Goal: Task Accomplishment & Management: Manage account settings

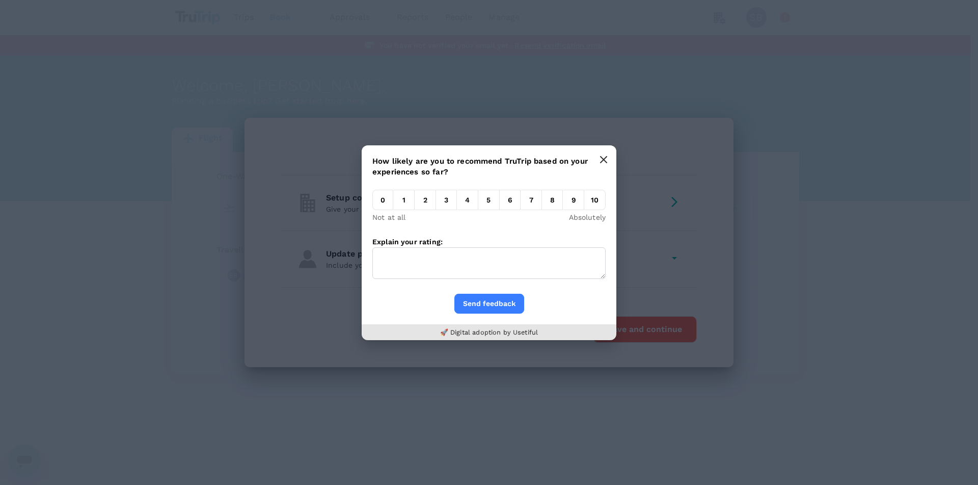
click at [607, 154] on button "button" at bounding box center [604, 159] width 20 height 20
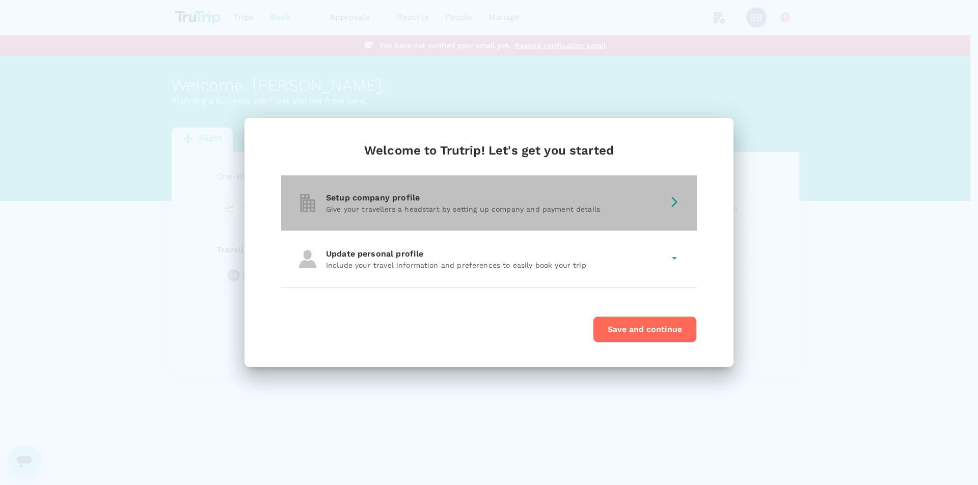
click at [352, 203] on div "Setup company profile" at bounding box center [495, 198] width 338 height 12
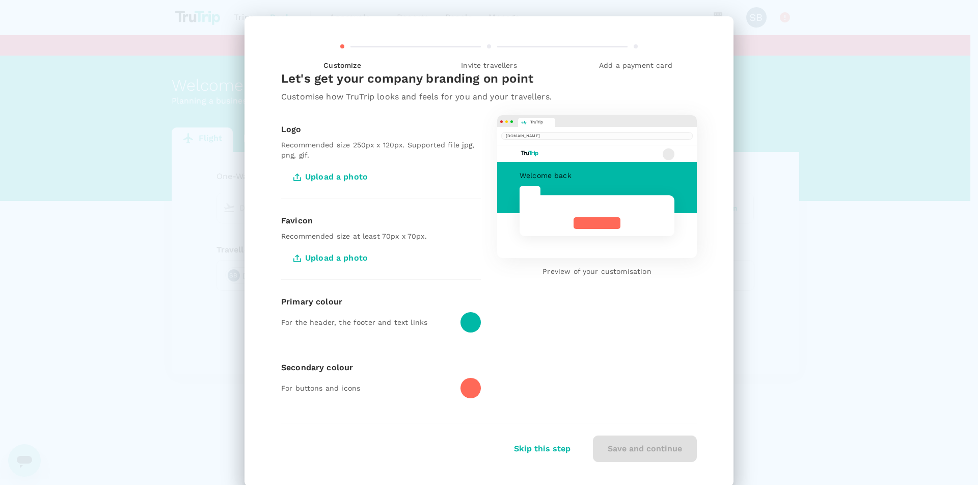
click at [317, 176] on span "Upload a photo" at bounding box center [331, 176] width 101 height 25
click at [0, 0] on input "Upload a photo" at bounding box center [0, 0] width 0 height 0
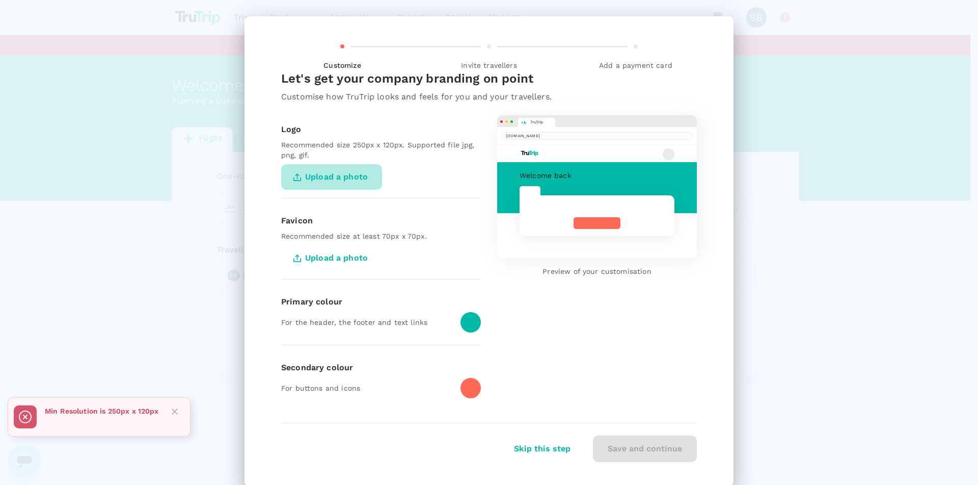
click at [325, 182] on span "Upload a photo" at bounding box center [331, 176] width 101 height 25
click at [0, 0] on input "Upload a photo" at bounding box center [0, 0] width 0 height 0
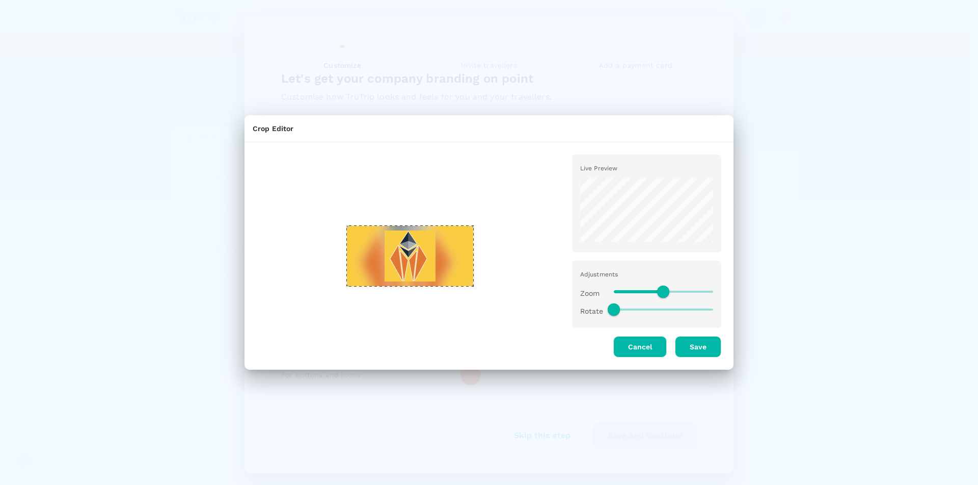
click at [427, 282] on div "Use the arrow keys to move the crop selection area" at bounding box center [410, 255] width 127 height 61
type input "1.2"
click at [674, 292] on span at bounding box center [674, 291] width 12 height 12
click at [289, 255] on div at bounding box center [410, 255] width 307 height 203
click at [436, 249] on div "Use the arrow keys to move the crop selection area" at bounding box center [410, 255] width 127 height 61
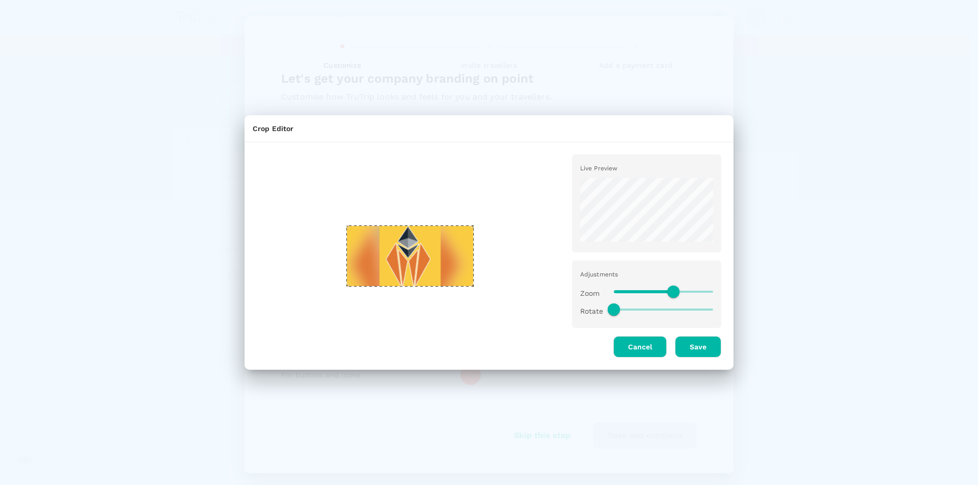
click at [436, 249] on div "Use the arrow keys to move the crop selection area" at bounding box center [410, 255] width 127 height 61
click at [637, 351] on button "Cancel" at bounding box center [641, 346] width 54 height 21
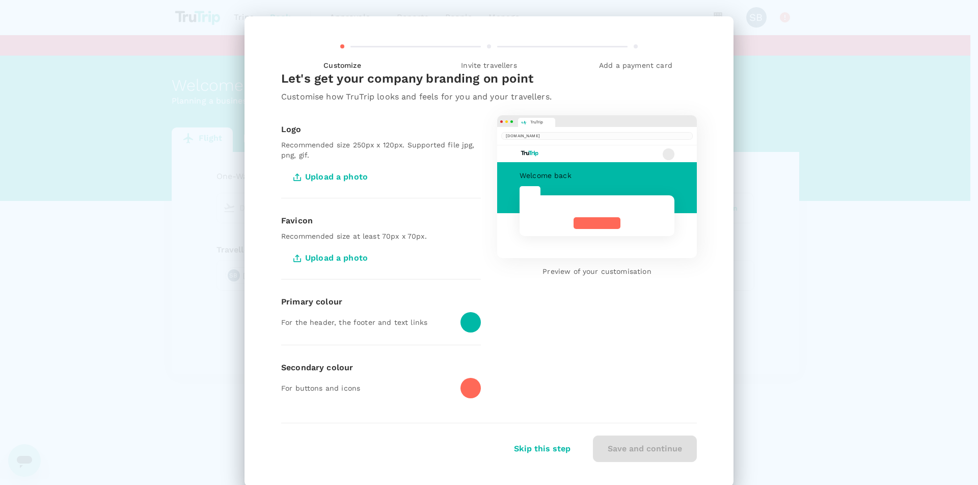
click at [336, 175] on span "Upload a photo" at bounding box center [331, 176] width 101 height 25
click at [0, 0] on input "Upload a photo" at bounding box center [0, 0] width 0 height 0
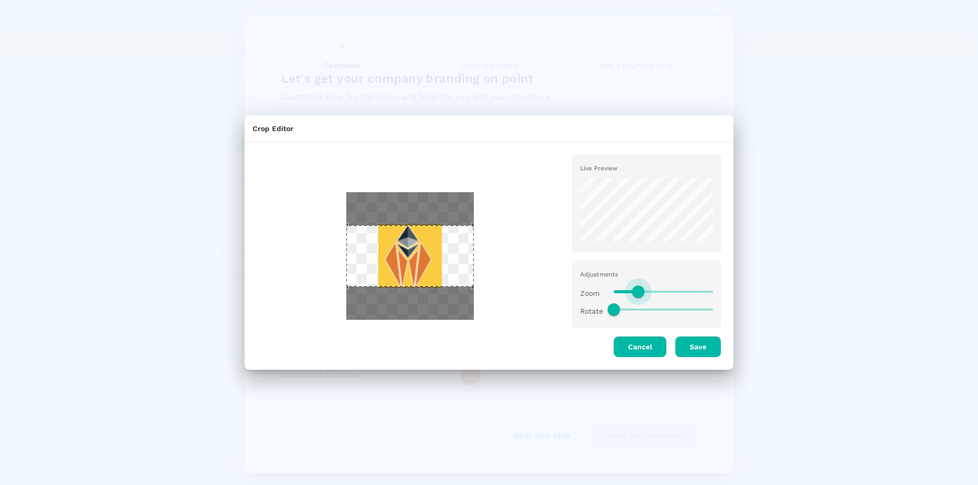
type input "0.45"
drag, startPoint x: 661, startPoint y: 292, endPoint x: 637, endPoint y: 291, distance: 24.0
click at [637, 291] on span at bounding box center [636, 291] width 12 height 12
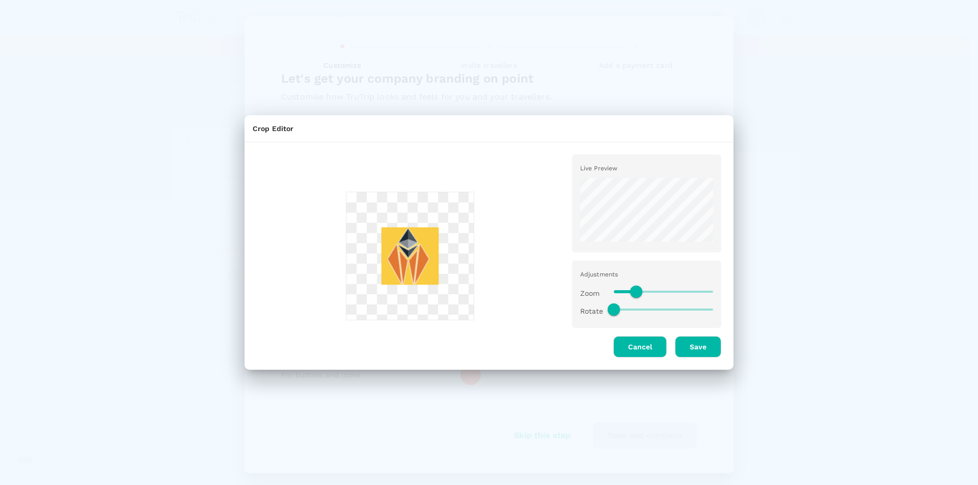
click at [348, 221] on div at bounding box center [410, 255] width 127 height 127
click at [693, 352] on button "Save" at bounding box center [698, 346] width 46 height 21
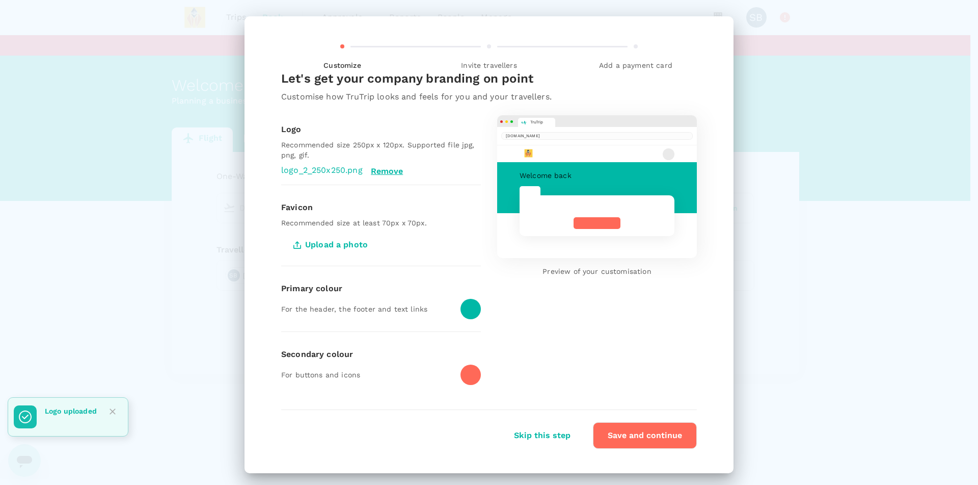
click at [461, 306] on div at bounding box center [471, 309] width 20 height 20
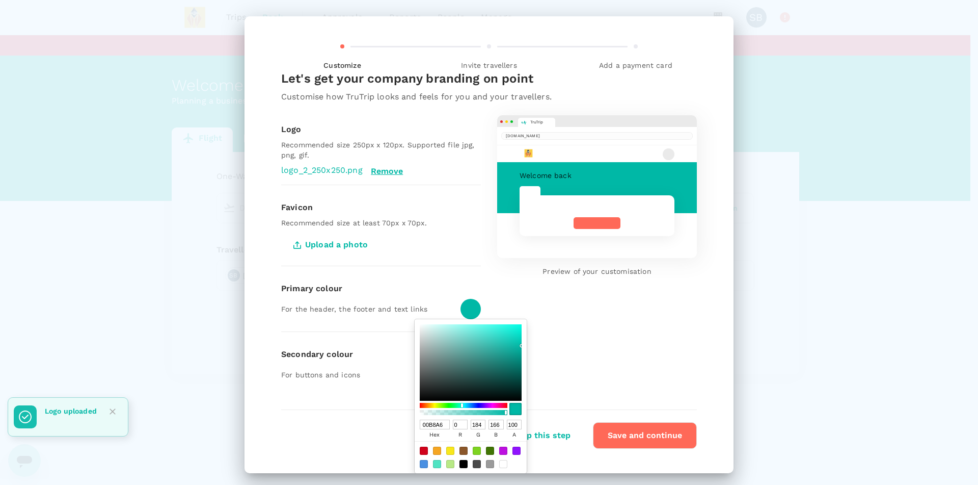
click at [425, 421] on input "00B8A6" at bounding box center [435, 424] width 30 height 10
paste input "#F9CC41"
type input "#F9CC41"
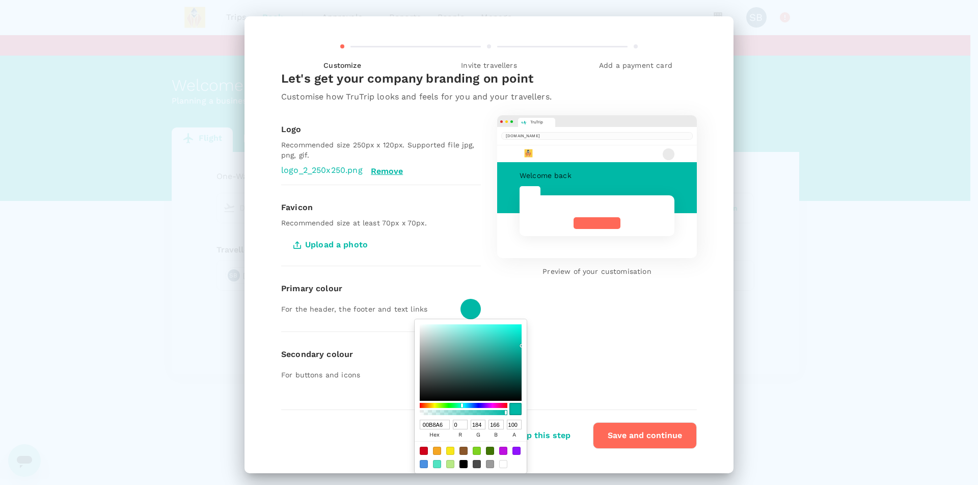
type input "249"
type input "204"
type input "65"
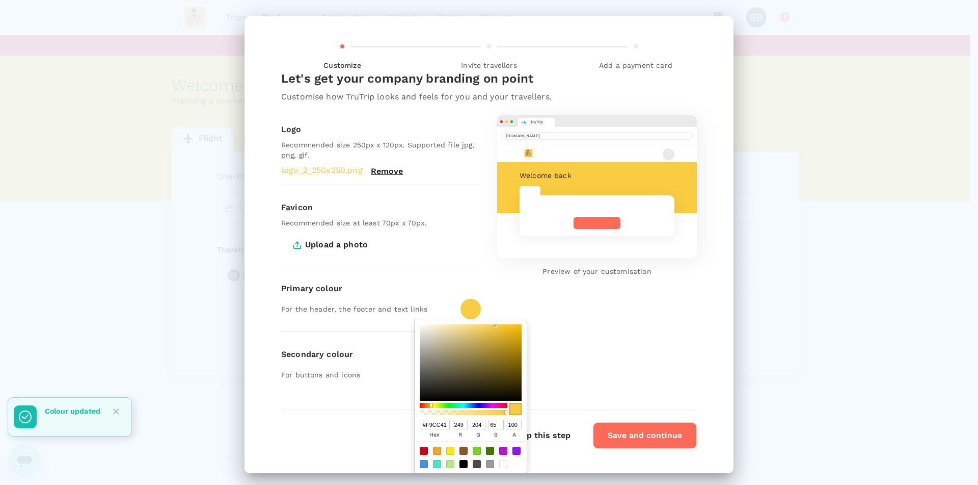
type input "F9CC41"
click at [614, 358] on div "TruTrip [DOMAIN_NAME] Welcome back Preview of your customisation" at bounding box center [589, 248] width 216 height 298
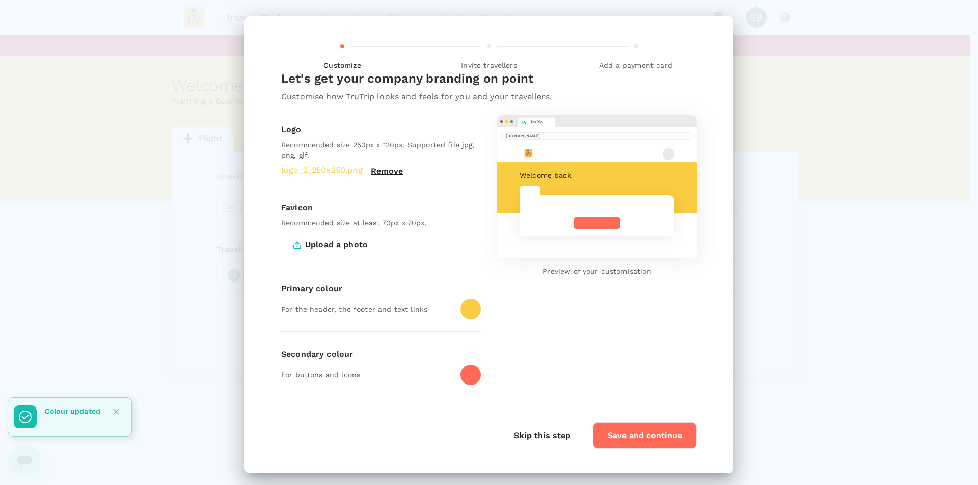
click at [471, 375] on div at bounding box center [471, 374] width 20 height 20
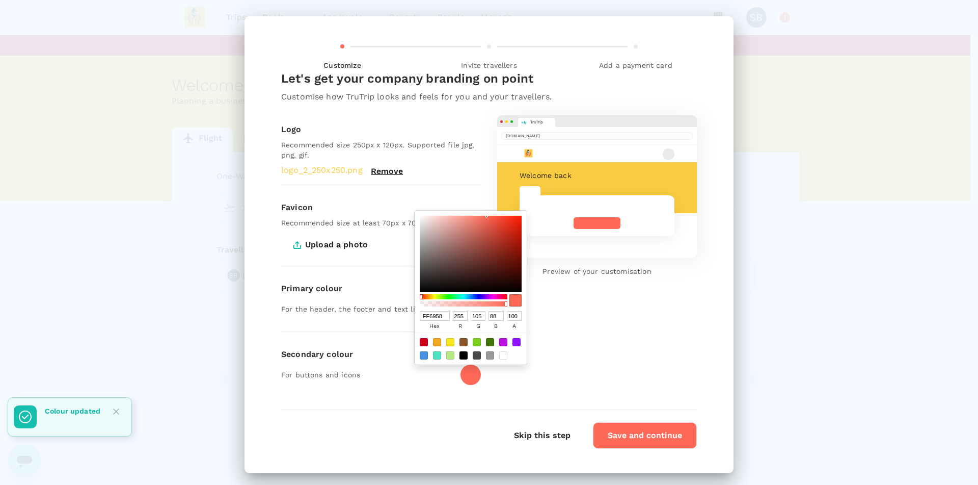
click at [425, 313] on input "FF6958" at bounding box center [435, 316] width 30 height 10
paste input "#E17733"
type input "#E17733"
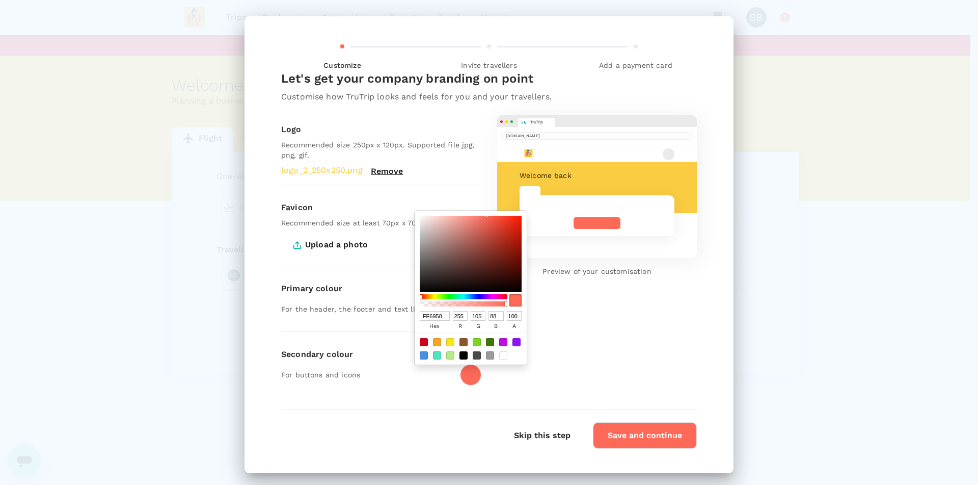
type input "225"
type input "119"
type input "51"
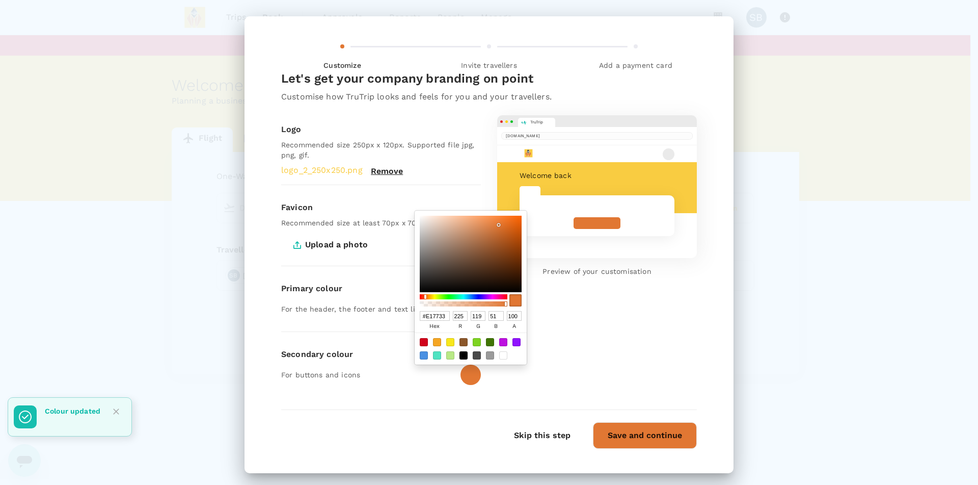
type input "E17733"
click at [594, 350] on div "TruTrip [DOMAIN_NAME] Welcome back Preview of your customisation" at bounding box center [589, 248] width 216 height 298
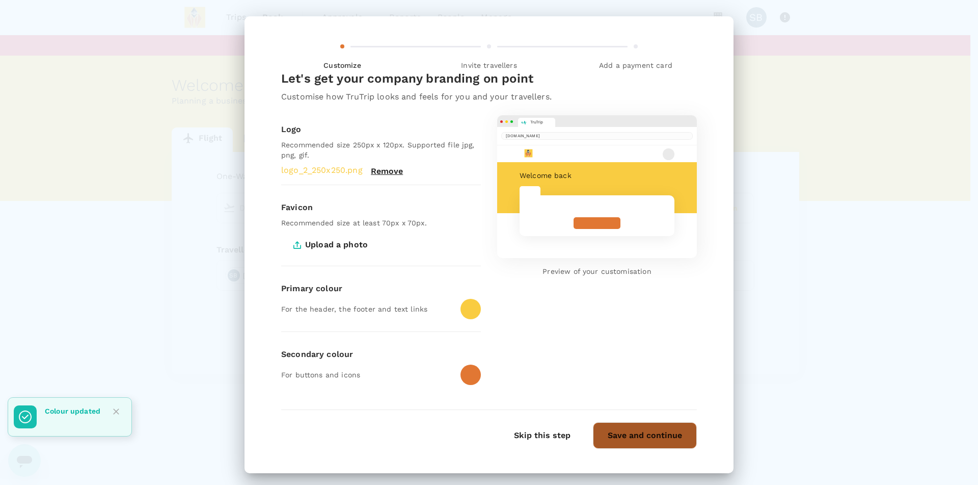
click at [653, 444] on button "Save and continue" at bounding box center [645, 435] width 104 height 26
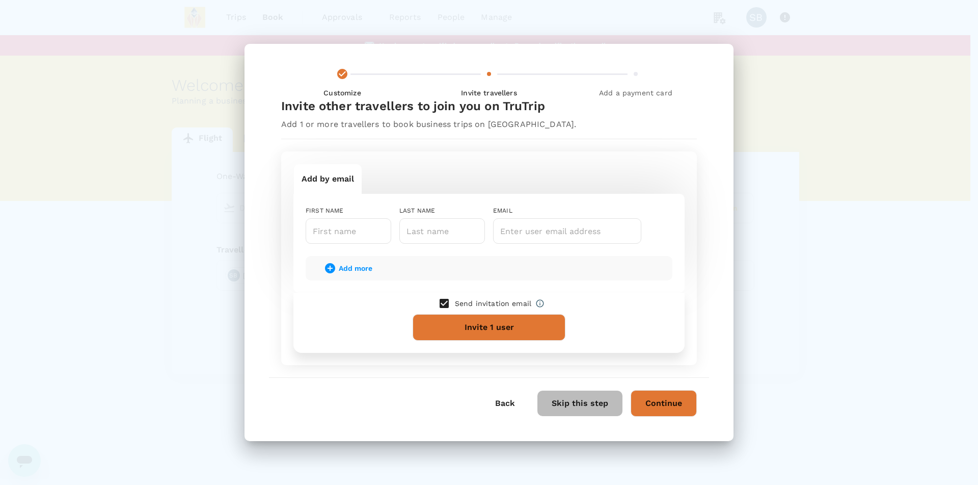
click at [584, 400] on button "Skip this step" at bounding box center [580, 402] width 85 height 25
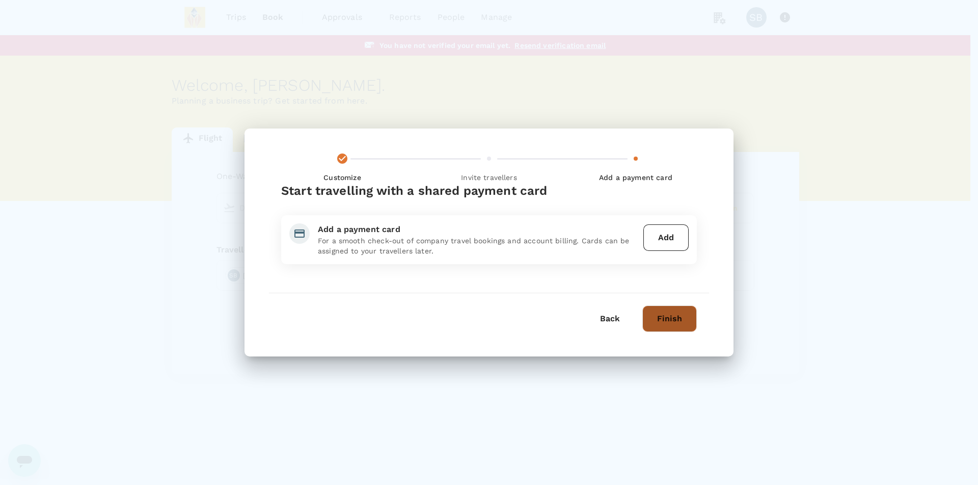
click at [686, 313] on button "Finish" at bounding box center [670, 318] width 55 height 26
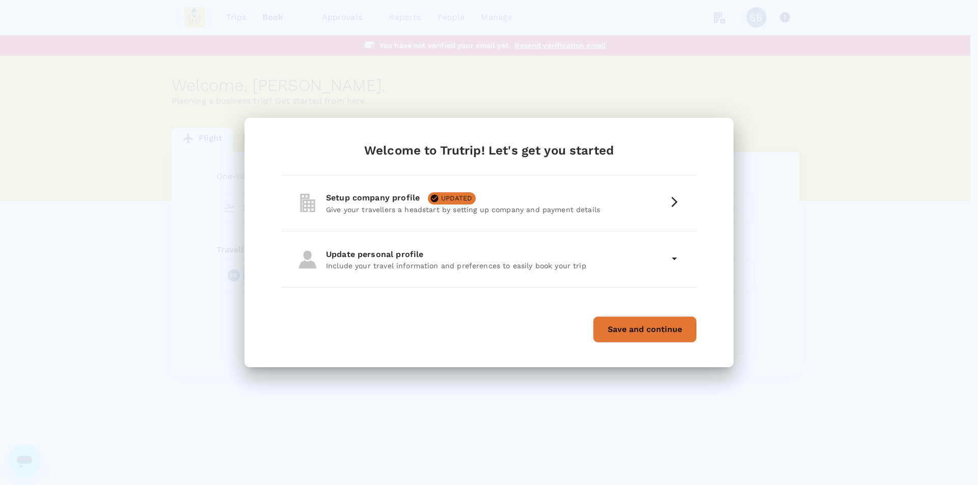
click at [658, 330] on button "Save and continue" at bounding box center [645, 329] width 104 height 26
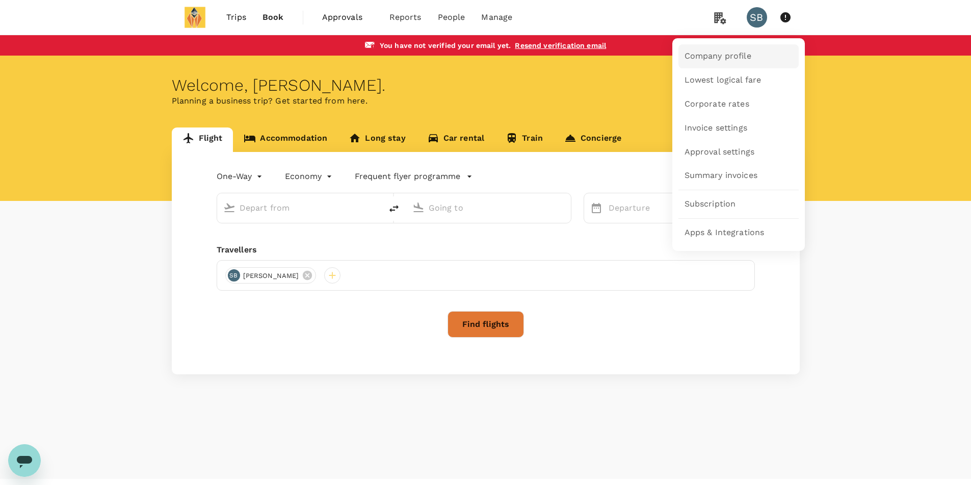
click at [701, 52] on span "Company profile" at bounding box center [717, 56] width 67 height 12
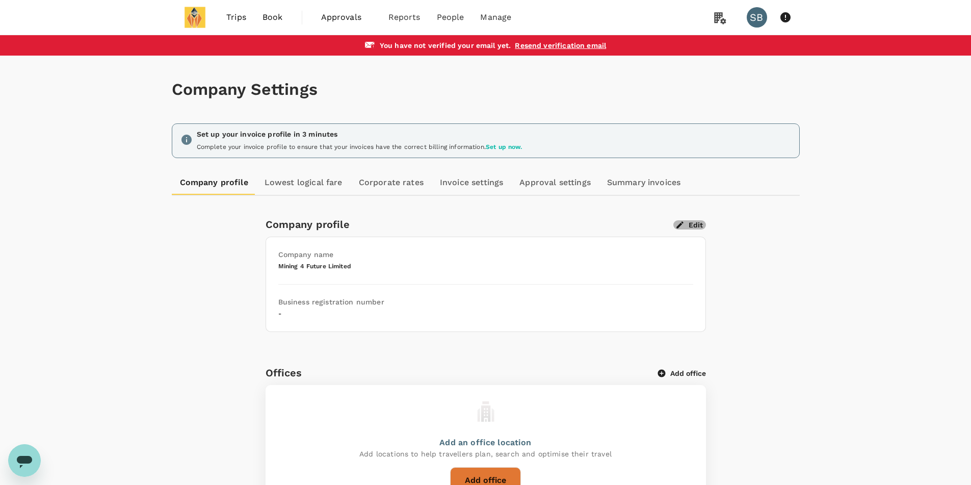
click at [685, 221] on button "Edit" at bounding box center [689, 224] width 33 height 9
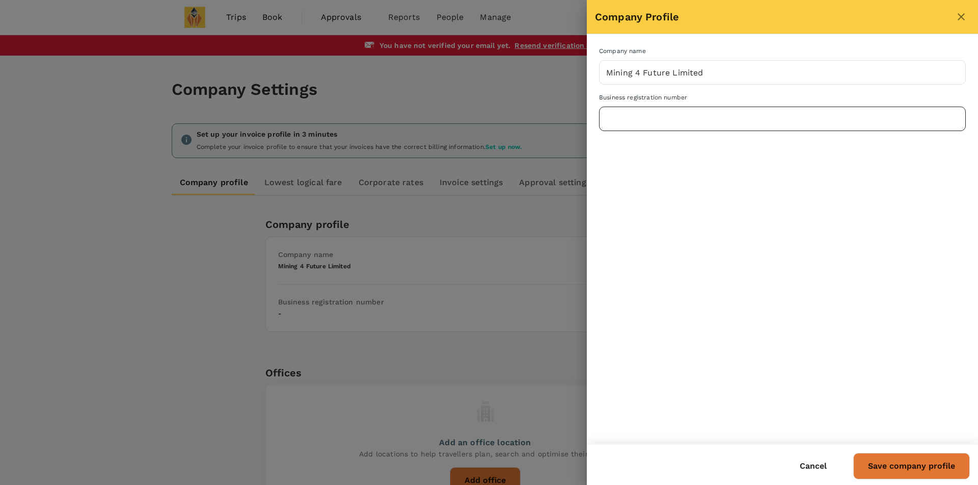
drag, startPoint x: 632, startPoint y: 114, endPoint x: 671, endPoint y: 114, distance: 38.7
click at [632, 114] on input "text" at bounding box center [782, 118] width 367 height 25
click at [638, 116] on input "text" at bounding box center [782, 118] width 367 height 25
paste input "15329392"
type input "15329392"
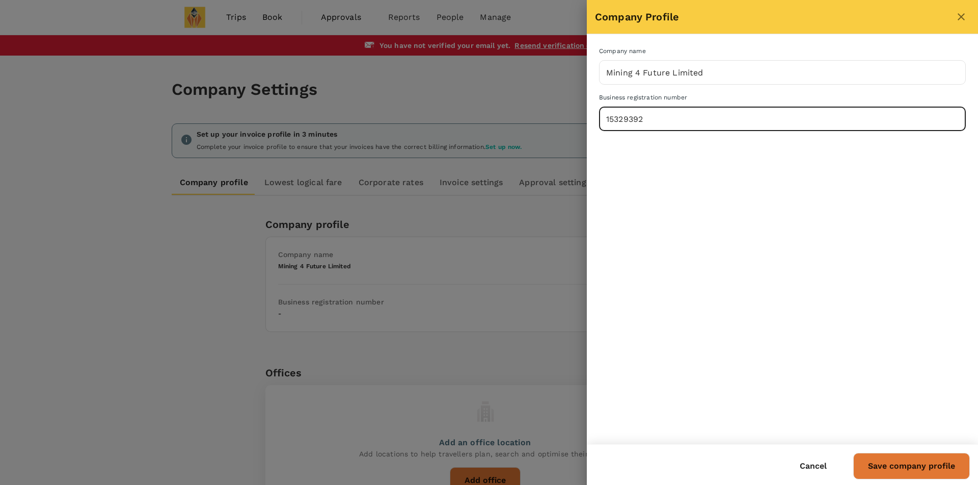
click at [914, 465] on button "Save company profile" at bounding box center [912, 465] width 117 height 26
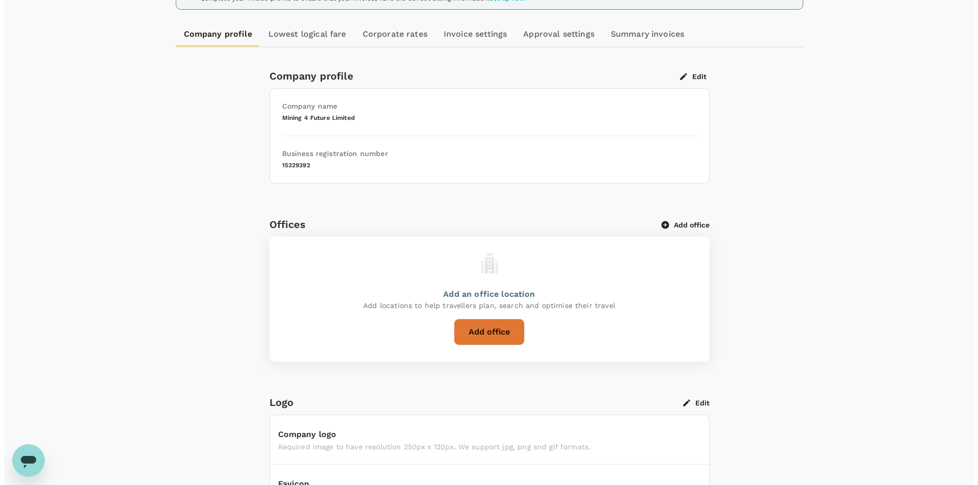
scroll to position [153, 0]
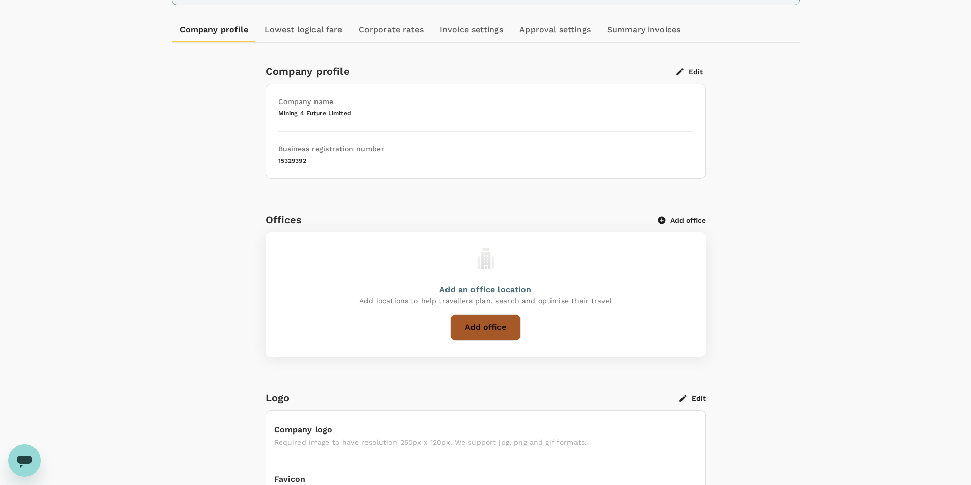
click at [492, 327] on button "Add office" at bounding box center [485, 327] width 71 height 26
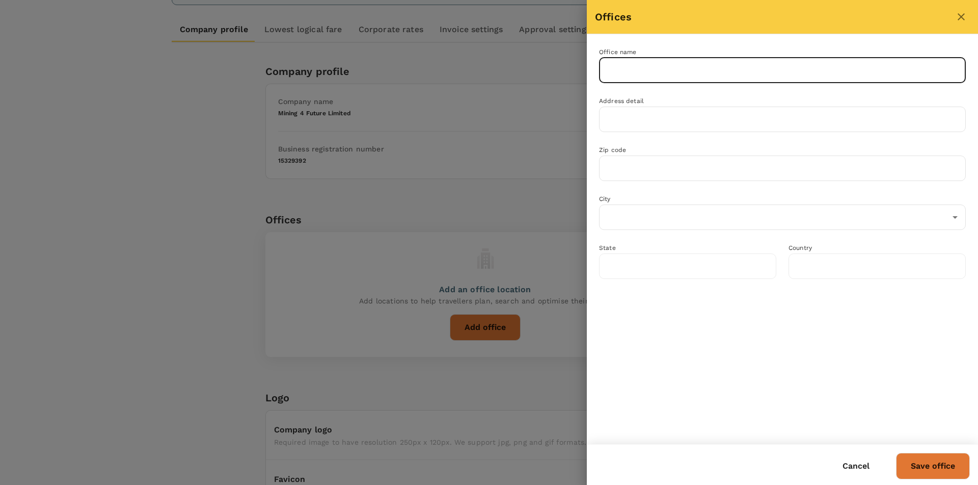
click at [607, 72] on input "text" at bounding box center [782, 70] width 367 height 25
type input "U"
type input "Mining 4 Future Limited"
click at [665, 116] on input "text" at bounding box center [782, 118] width 367 height 25
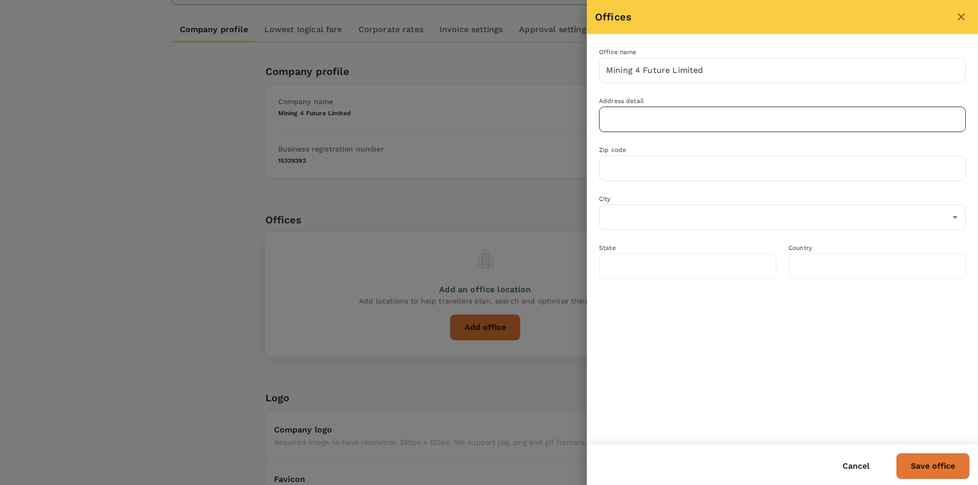
click at [640, 115] on input "text" at bounding box center [782, 118] width 367 height 25
paste input "[STREET_ADDRESS]"
drag, startPoint x: 928, startPoint y: 123, endPoint x: 990, endPoint y: 112, distance: 62.2
click at [978, 112] on html "Trips Book Approvals 0 Reports People Manage SB You have not verified your emai…" at bounding box center [489, 292] width 978 height 891
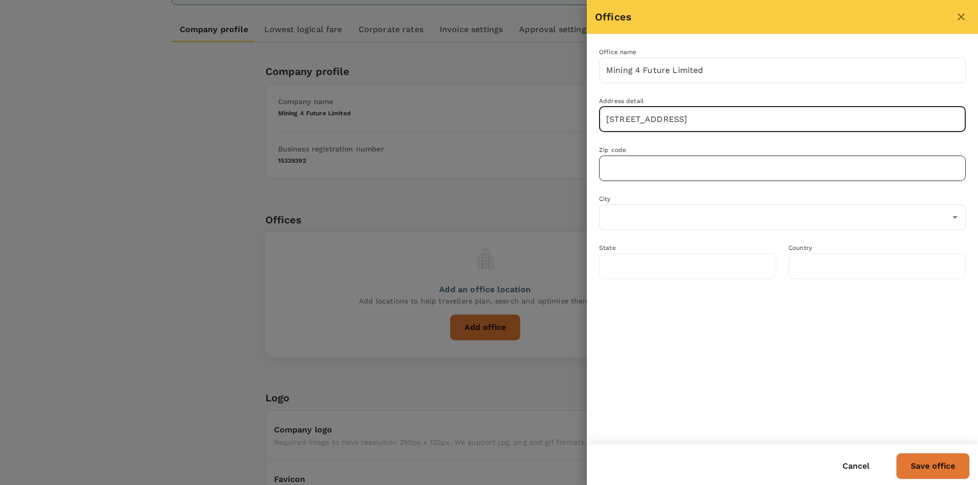
type input "[STREET_ADDRESS]"
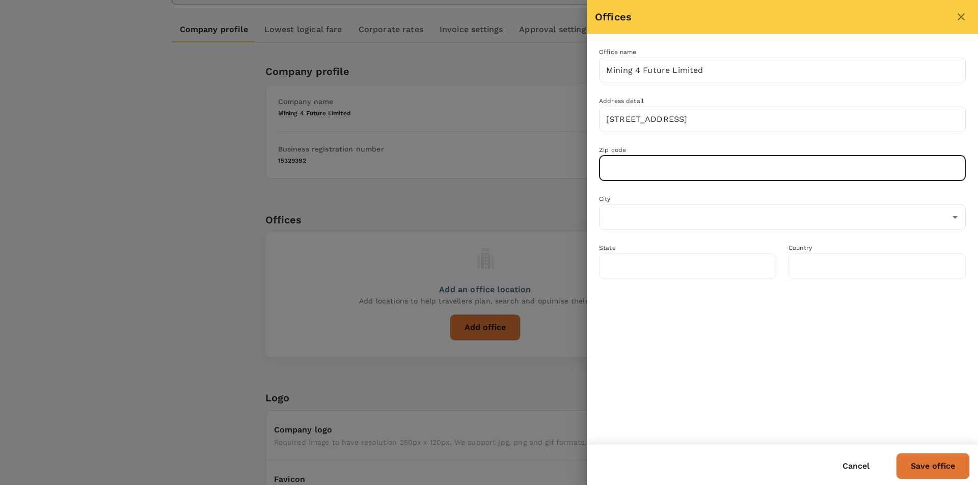
scroll to position [0, 0]
click at [677, 174] on input "text" at bounding box center [782, 167] width 367 height 25
paste input "HA1 1BE"
type input "HA1 1BE"
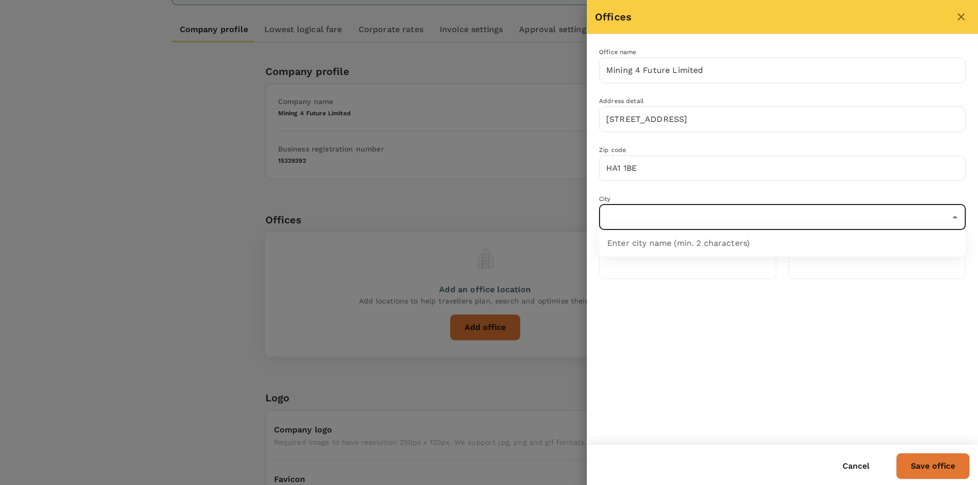
click at [648, 212] on input "text" at bounding box center [775, 216] width 342 height 19
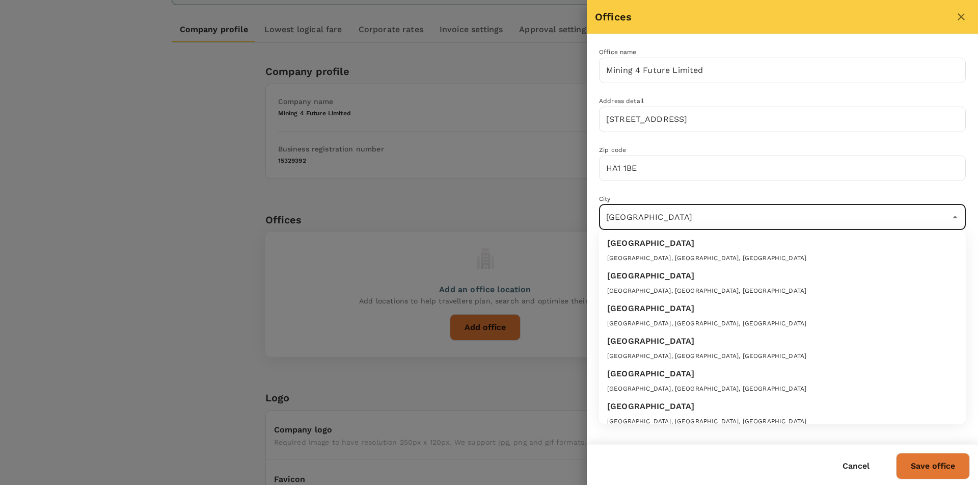
drag, startPoint x: 680, startPoint y: 215, endPoint x: 536, endPoint y: 220, distance: 144.3
click at [536, 220] on div "Offices Office name Mining 4 Future Limited ​ Address [STREET_ADDRESS] ​ Zip co…" at bounding box center [489, 242] width 978 height 485
type input "harrow"
click at [714, 190] on div "City ​" at bounding box center [776, 205] width 379 height 49
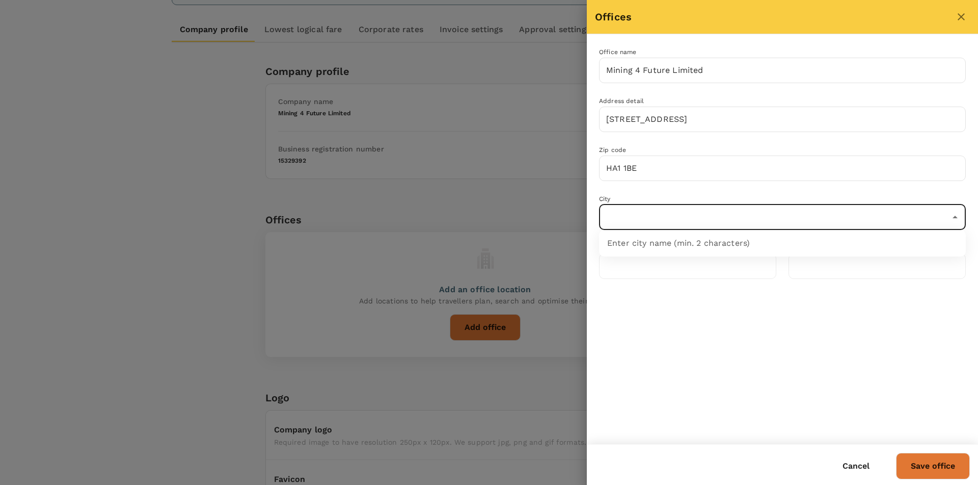
click at [754, 223] on input "text" at bounding box center [775, 216] width 342 height 19
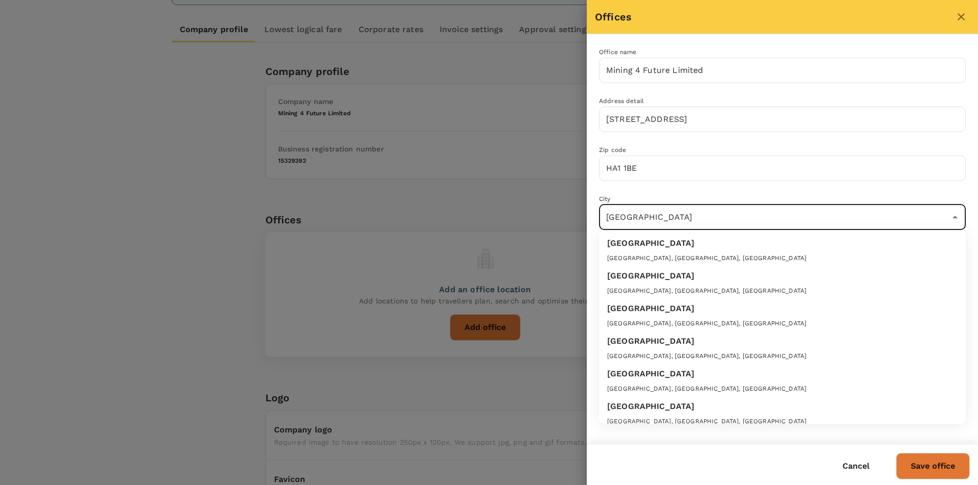
click at [655, 216] on input "[GEOGRAPHIC_DATA]" at bounding box center [775, 216] width 342 height 19
drag, startPoint x: 674, startPoint y: 219, endPoint x: 594, endPoint y: 218, distance: 80.0
click at [594, 218] on div "City [GEOGRAPHIC_DATA] ​" at bounding box center [776, 205] width 379 height 49
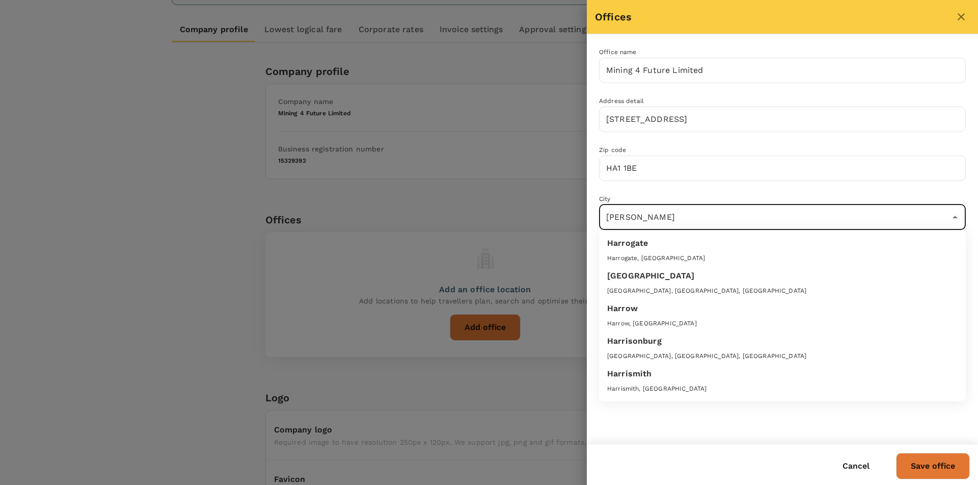
click at [627, 312] on div "Harrow" at bounding box center [782, 308] width 351 height 12
type input "Harrow"
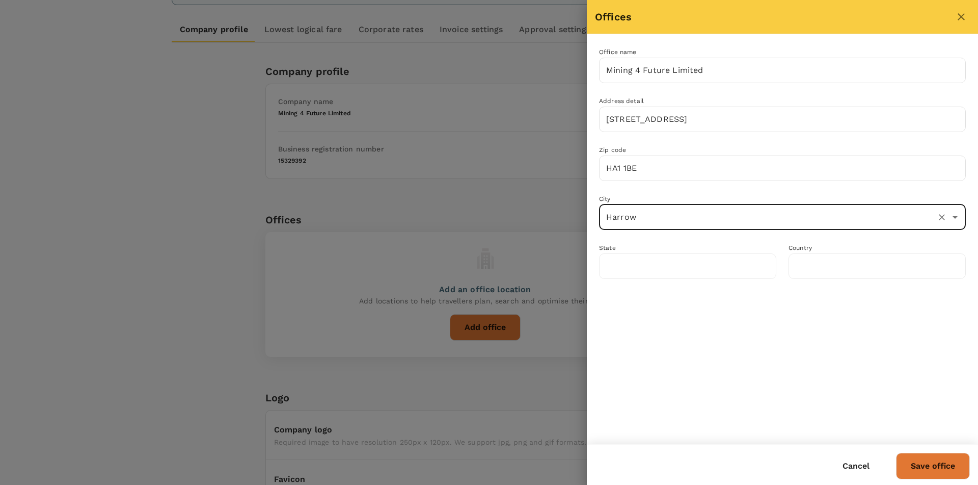
type input "[GEOGRAPHIC_DATA]"
type input "Harrow"
click at [945, 466] on button "Save office" at bounding box center [933, 465] width 74 height 26
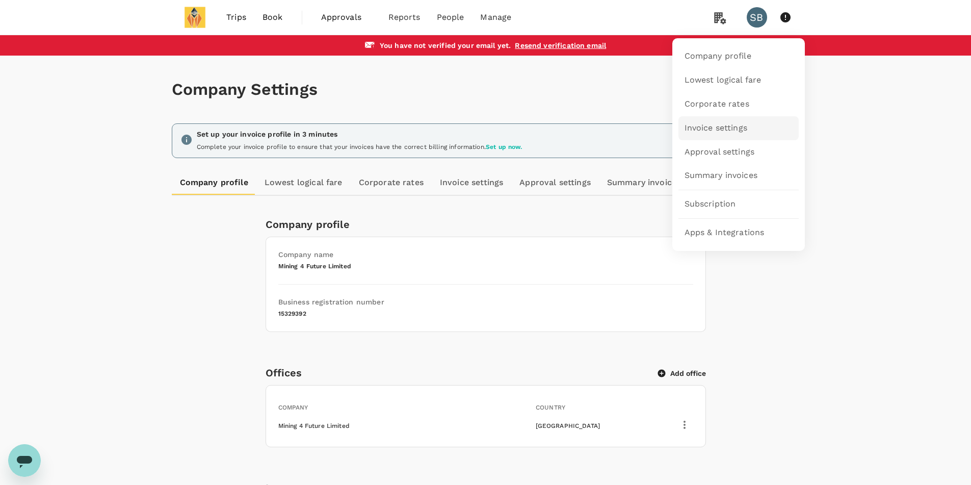
click at [740, 134] on span "Invoice settings" at bounding box center [715, 128] width 63 height 12
